Goal: Transaction & Acquisition: Purchase product/service

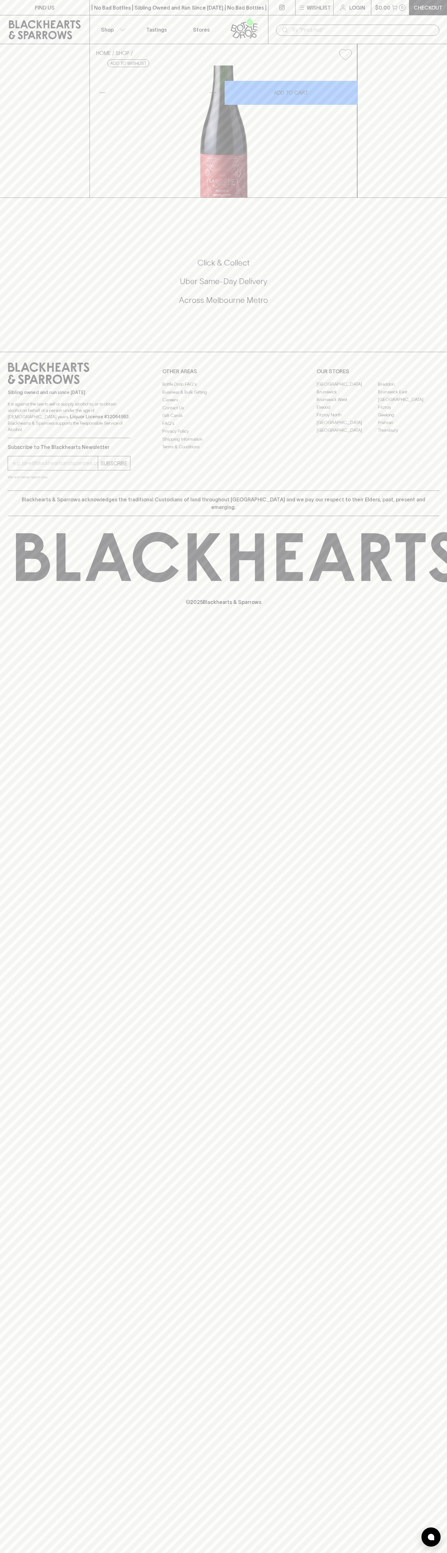
click at [333, 31] on input "text" at bounding box center [362, 30] width 143 height 10
click at [427, 1472] on div "FIND US | No Bad Bottles | Sibling Owned and Run Since 2006 | No Bad Bottles | …" at bounding box center [223, 776] width 447 height 1553
click at [262, 1552] on html "FIND US | No Bad Bottles | Sibling Owned and Run Since 2006 | No Bad Bottles | …" at bounding box center [223, 776] width 447 height 1553
click at [9, 1340] on div "FIND US | No Bad Bottles | Sibling Owned and Run Since 2006 | No Bad Bottles | …" at bounding box center [223, 776] width 447 height 1553
